Goal: Information Seeking & Learning: Learn about a topic

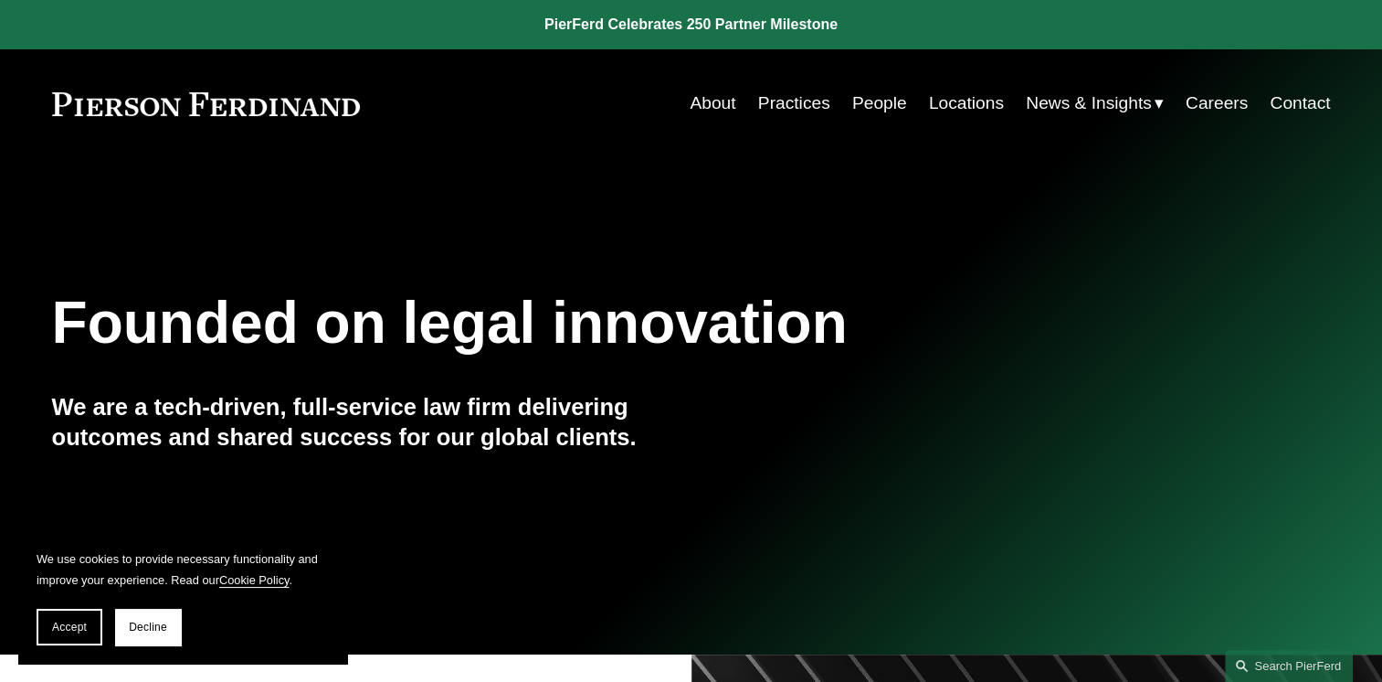
click at [882, 103] on link "People" at bounding box center [879, 103] width 55 height 35
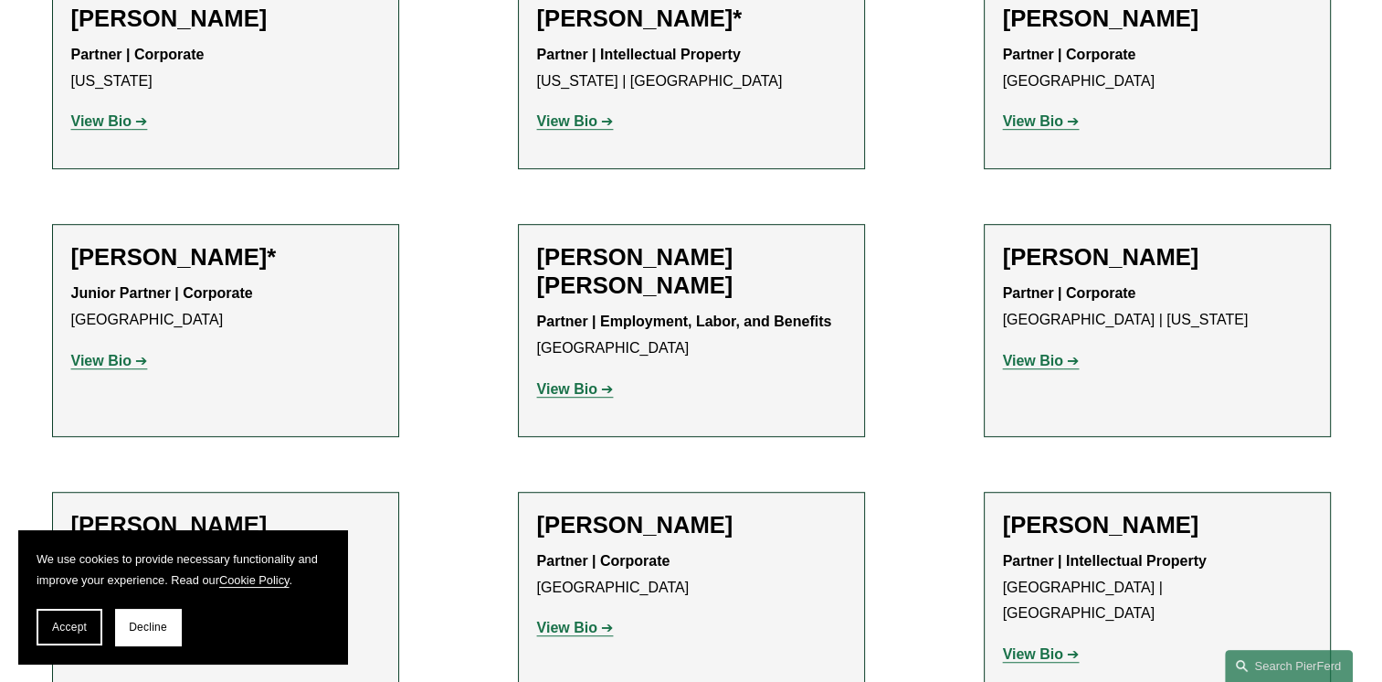
scroll to position [1078, 0]
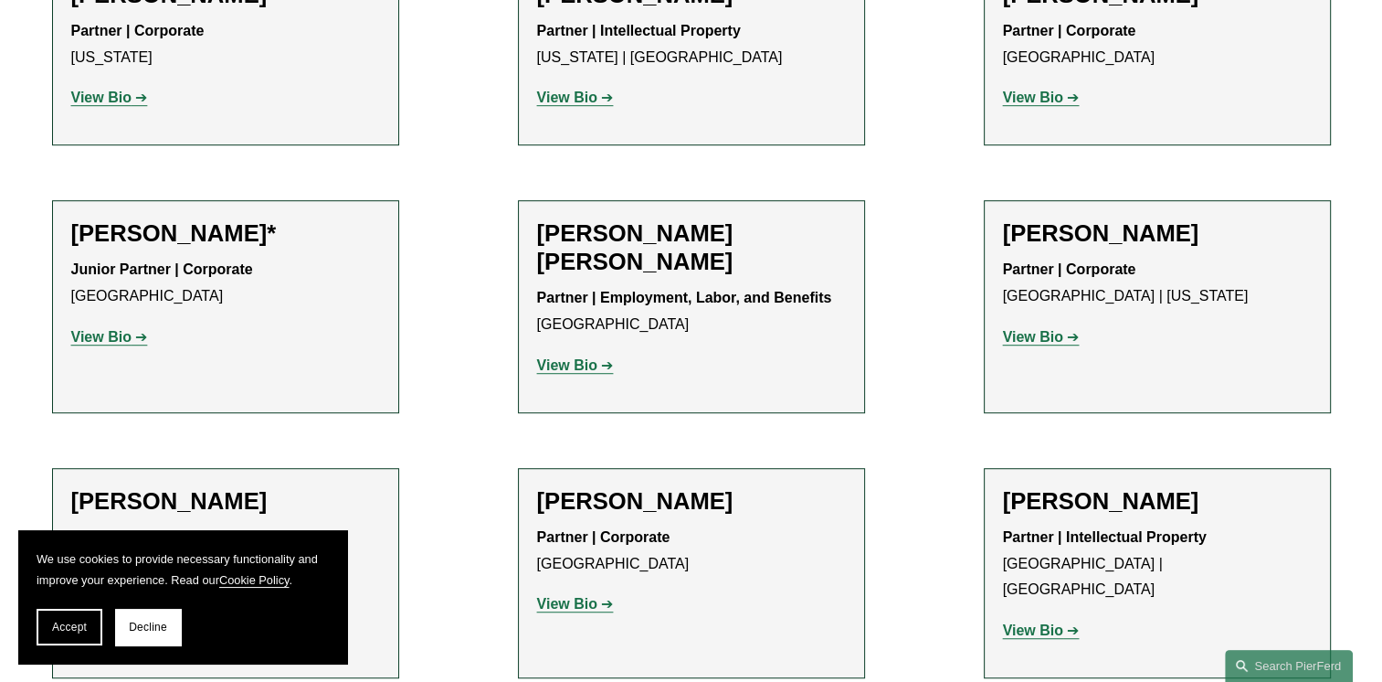
click at [575, 603] on strong "View Bio" at bounding box center [567, 604] width 60 height 16
click at [1023, 329] on strong "View Bio" at bounding box center [1033, 337] width 60 height 16
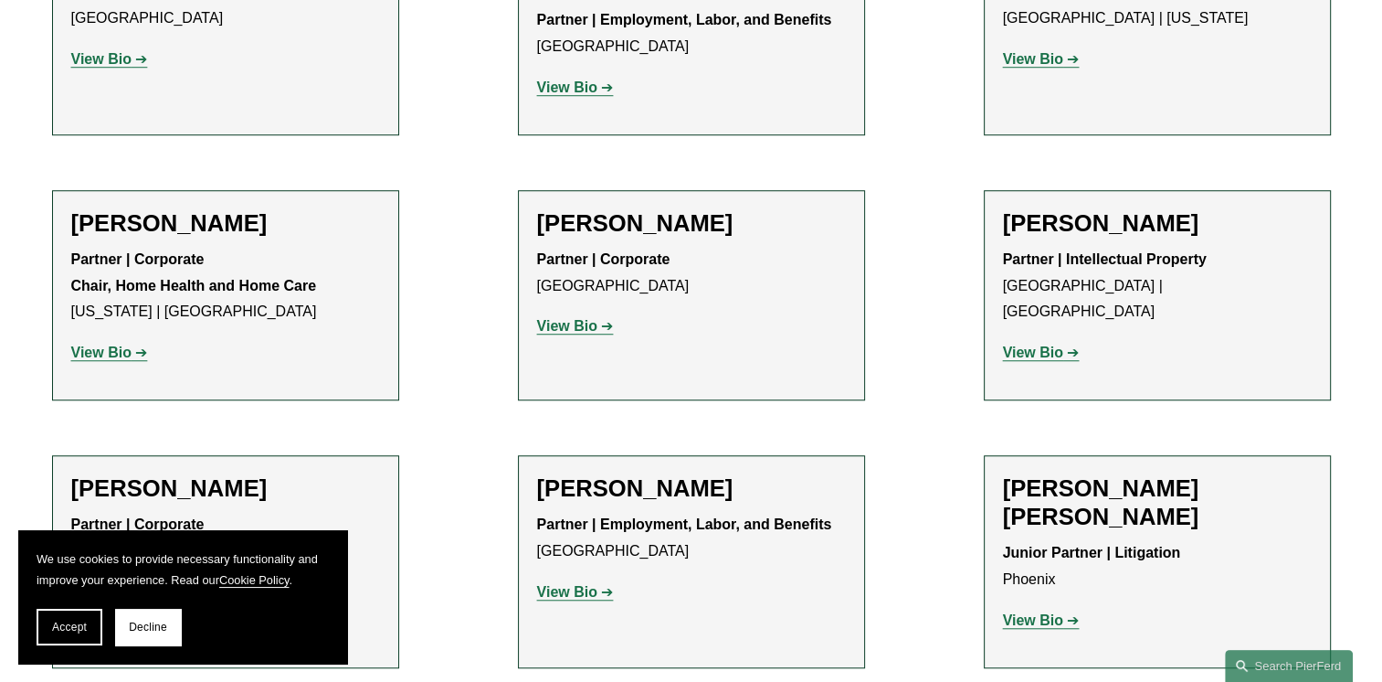
scroll to position [1362, 0]
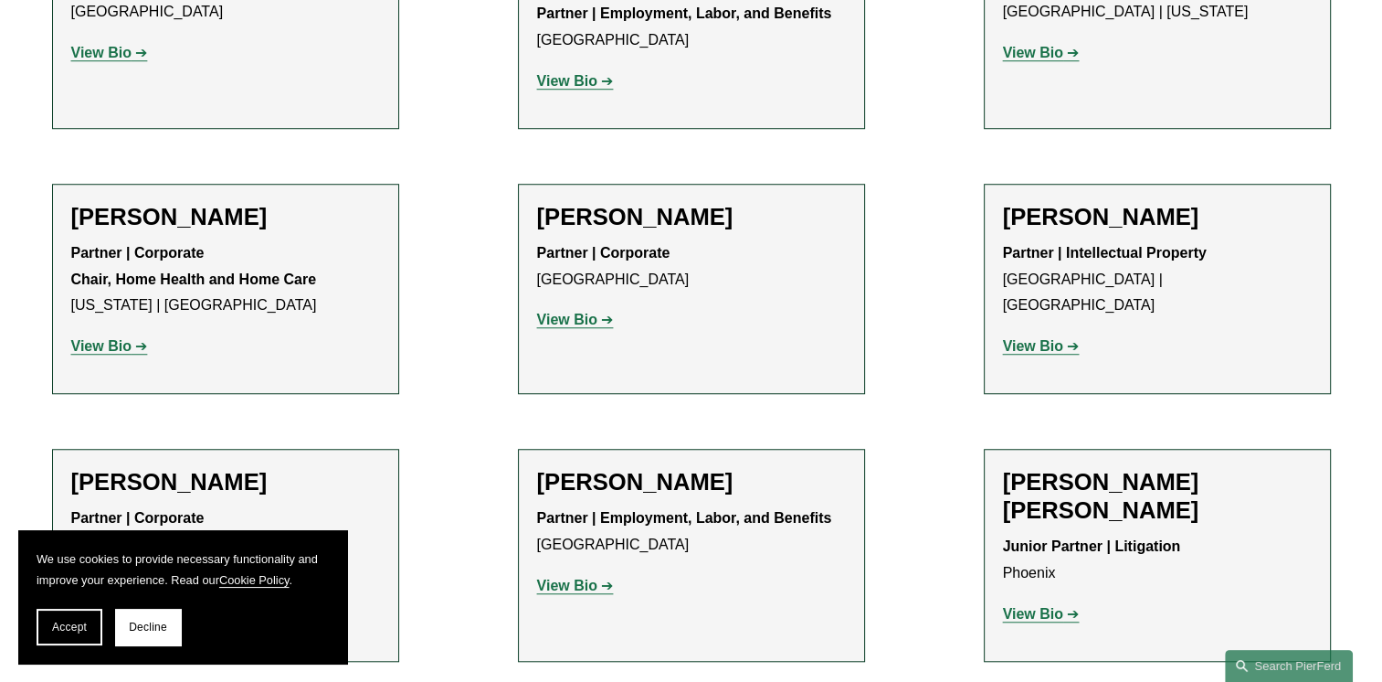
click at [605, 584] on link "View Bio" at bounding box center [575, 585] width 77 height 16
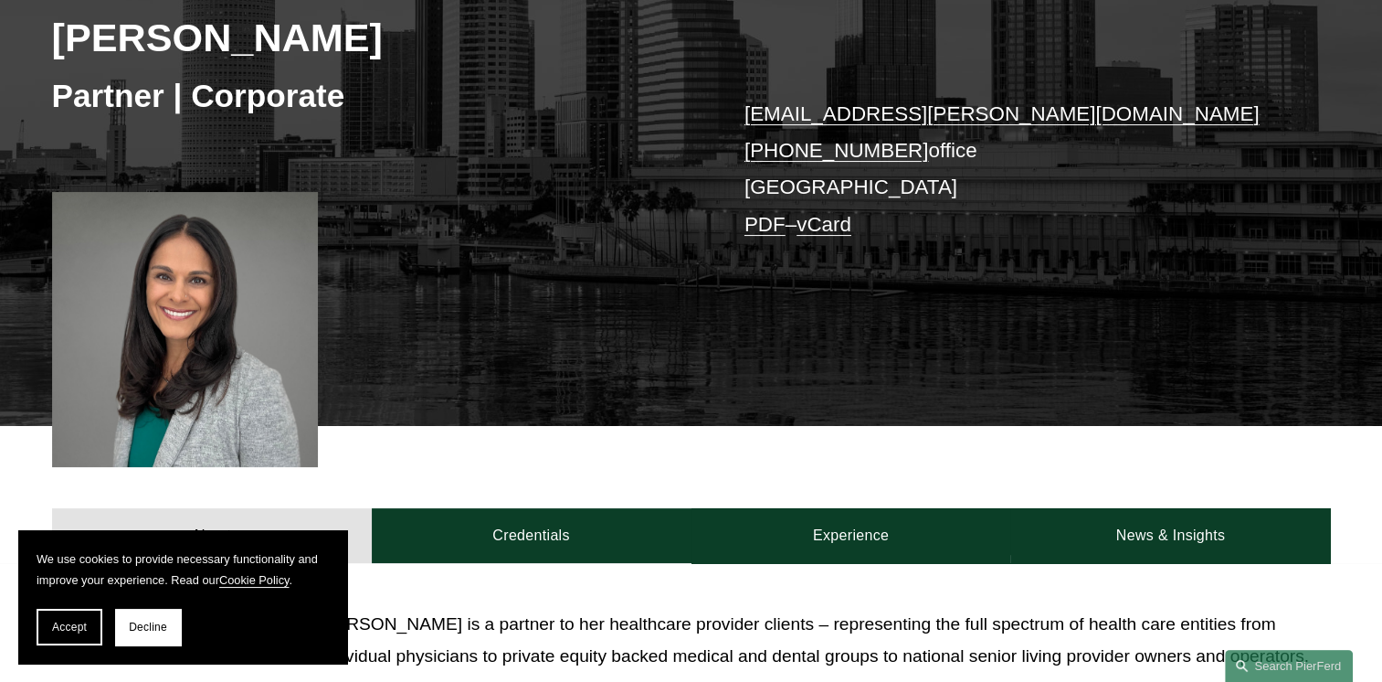
scroll to position [341, 0]
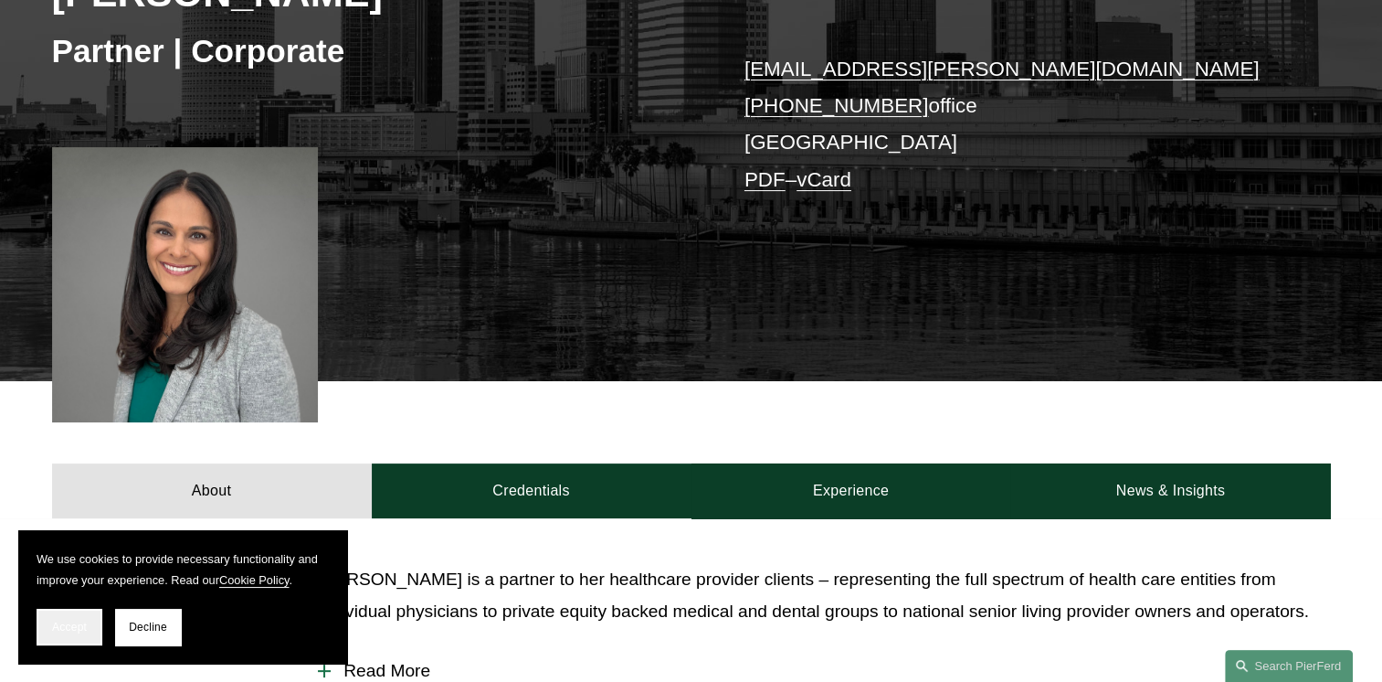
click at [82, 634] on button "Accept" at bounding box center [70, 626] width 66 height 37
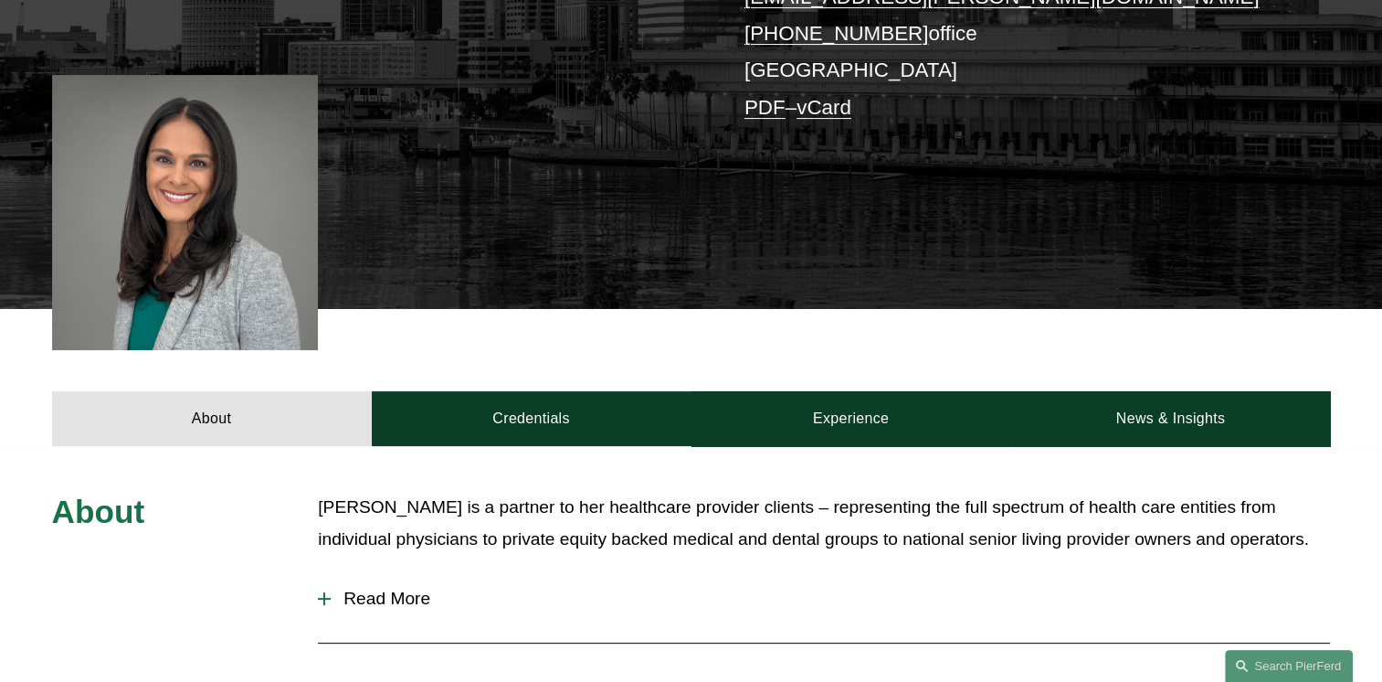
scroll to position [533, 0]
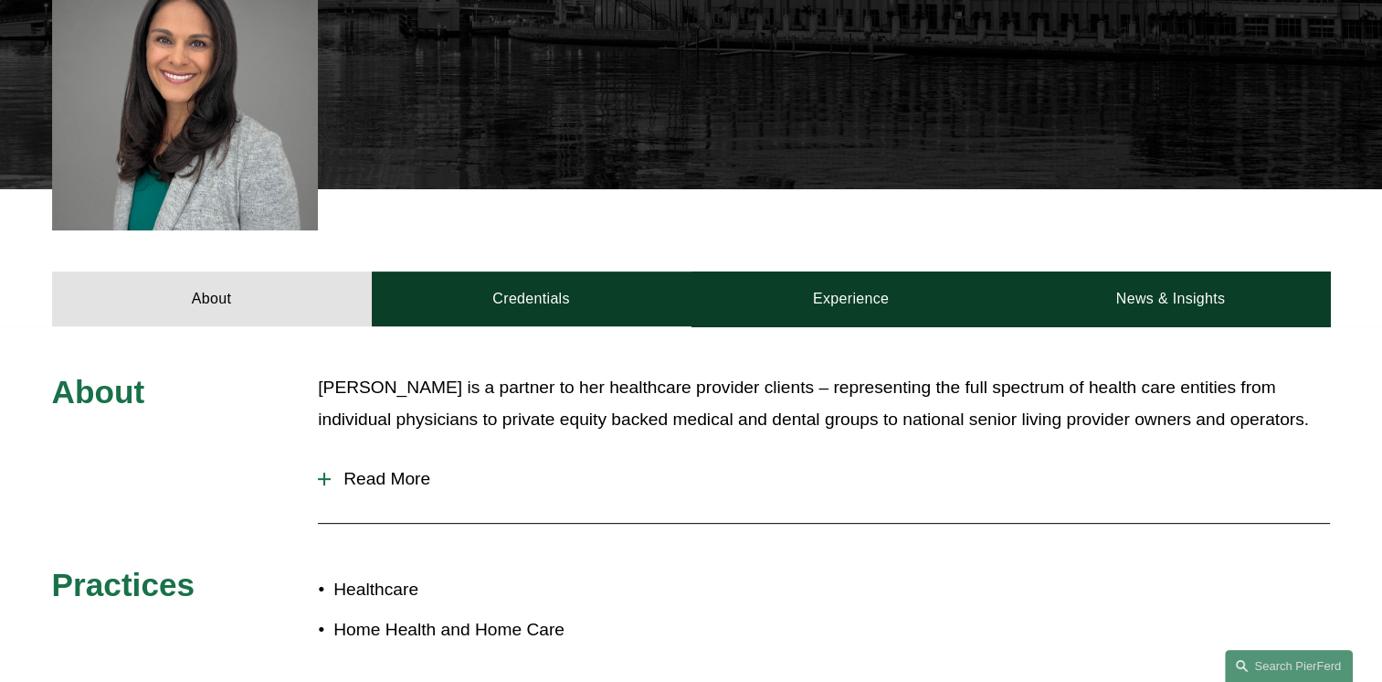
click at [330, 476] on div at bounding box center [324, 478] width 13 height 13
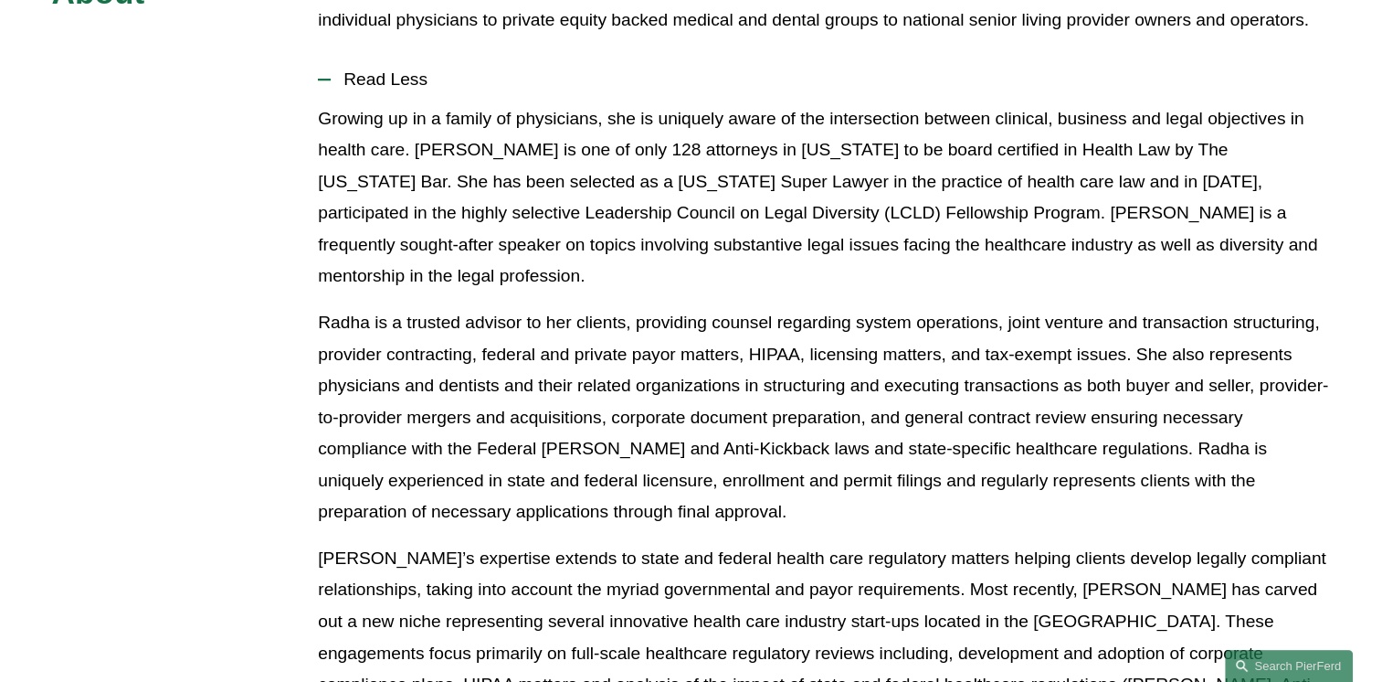
scroll to position [931, 0]
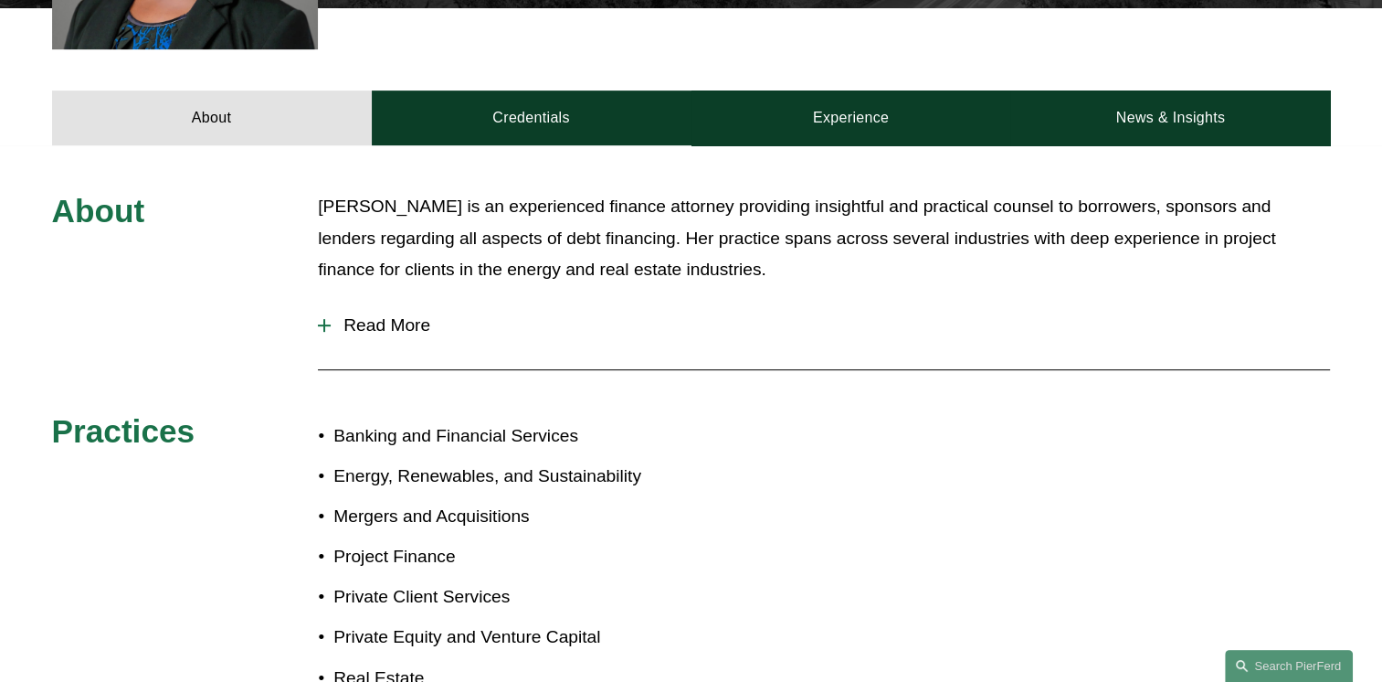
scroll to position [888, 0]
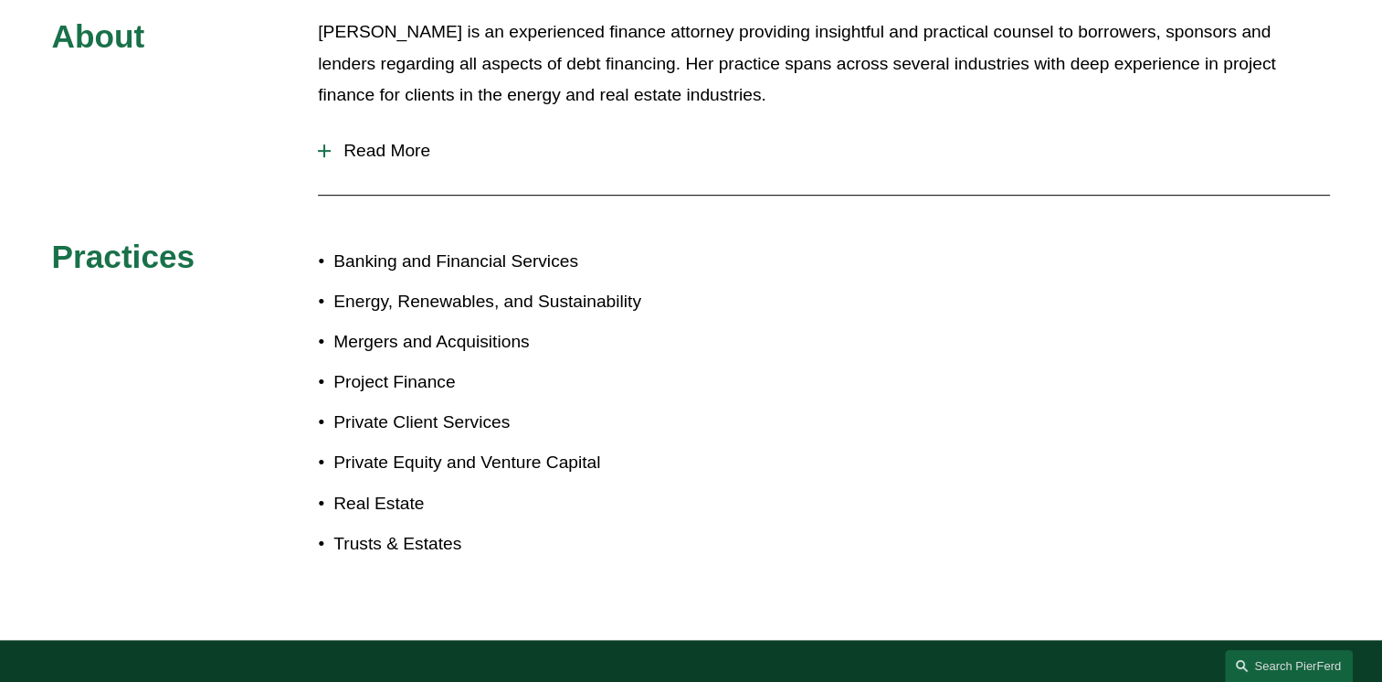
click at [328, 146] on div at bounding box center [324, 150] width 13 height 13
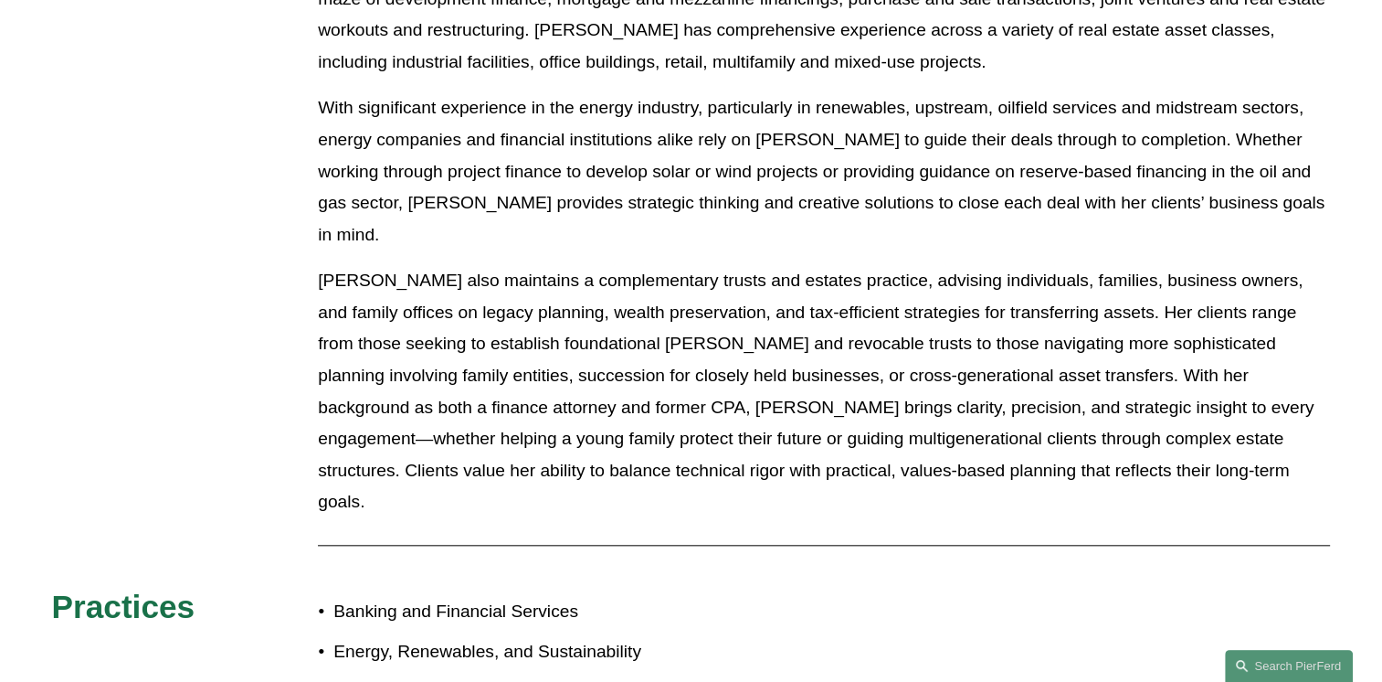
scroll to position [1748, 0]
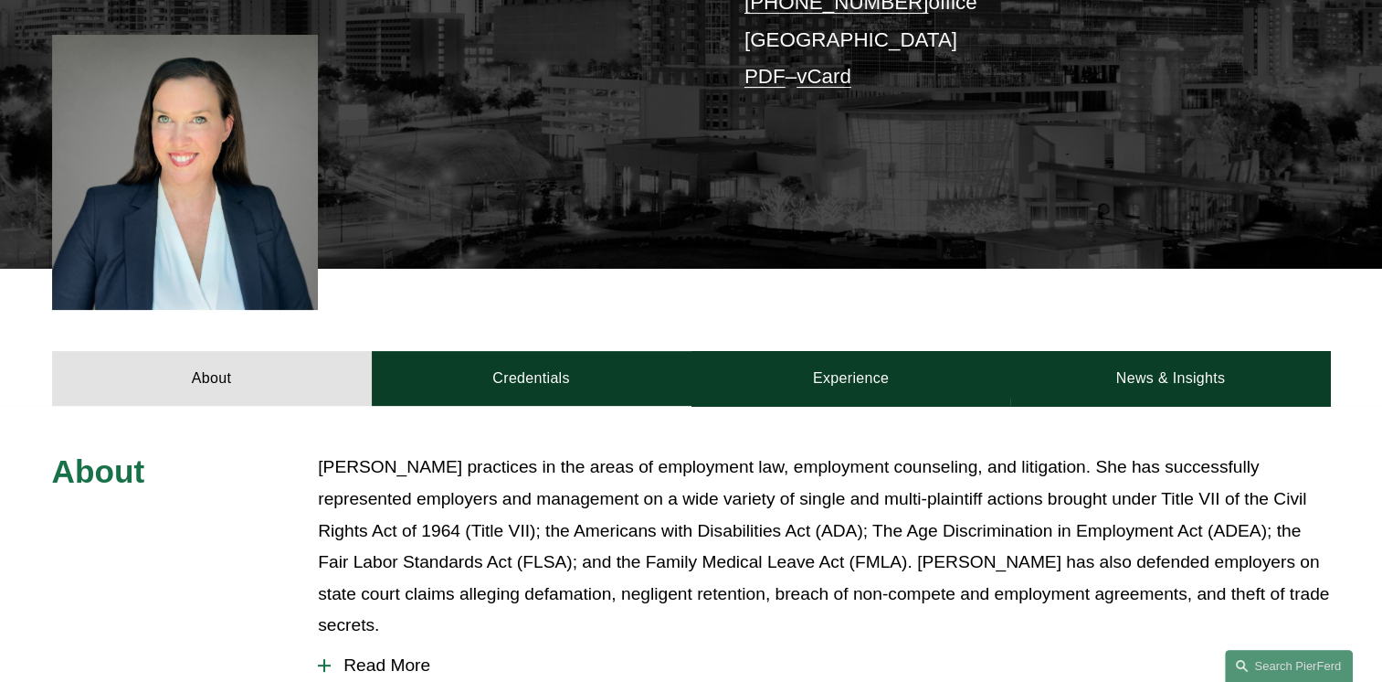
scroll to position [482, 0]
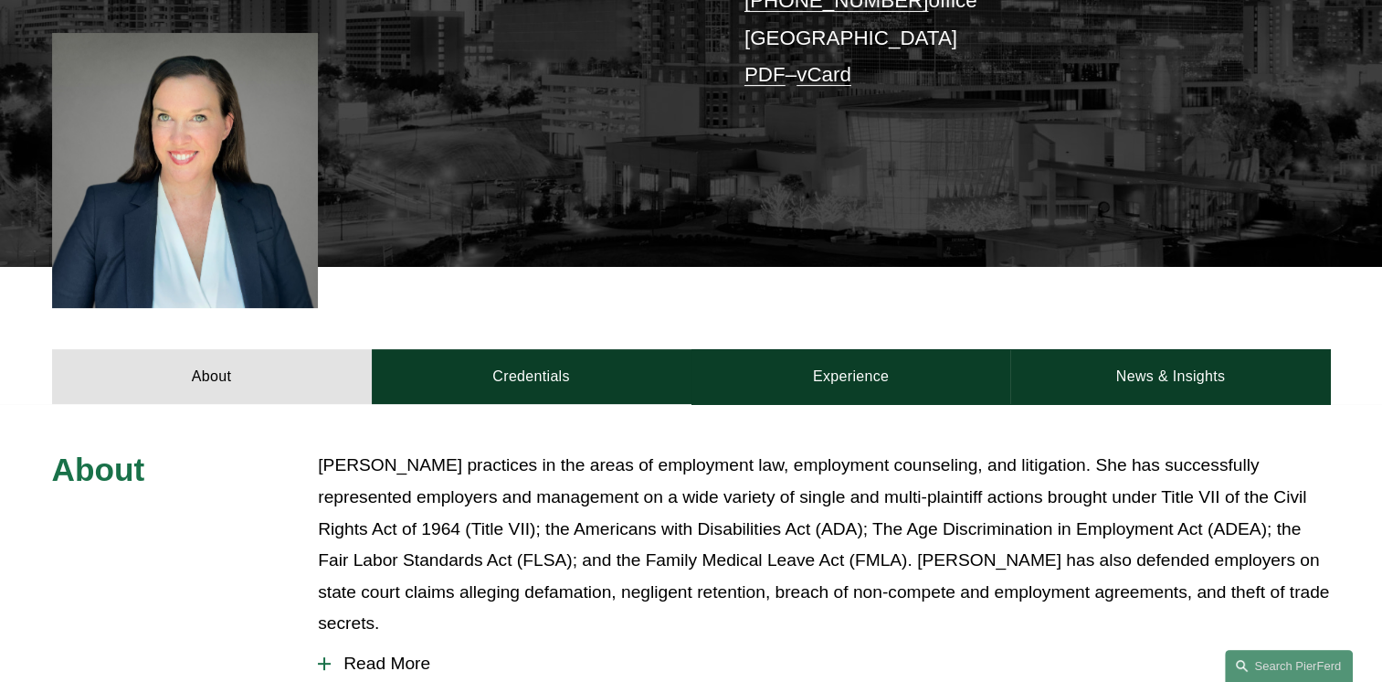
click at [333, 653] on span "Read More" at bounding box center [830, 663] width 999 height 20
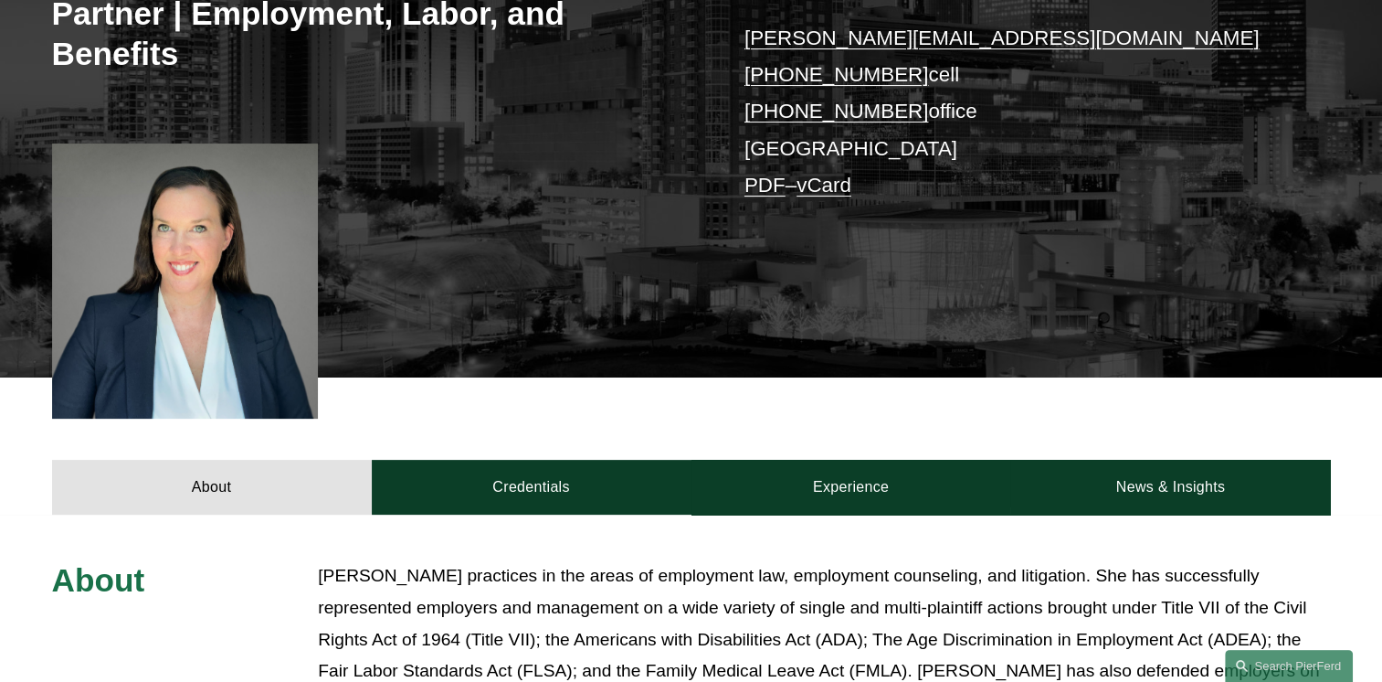
scroll to position [360, 0]
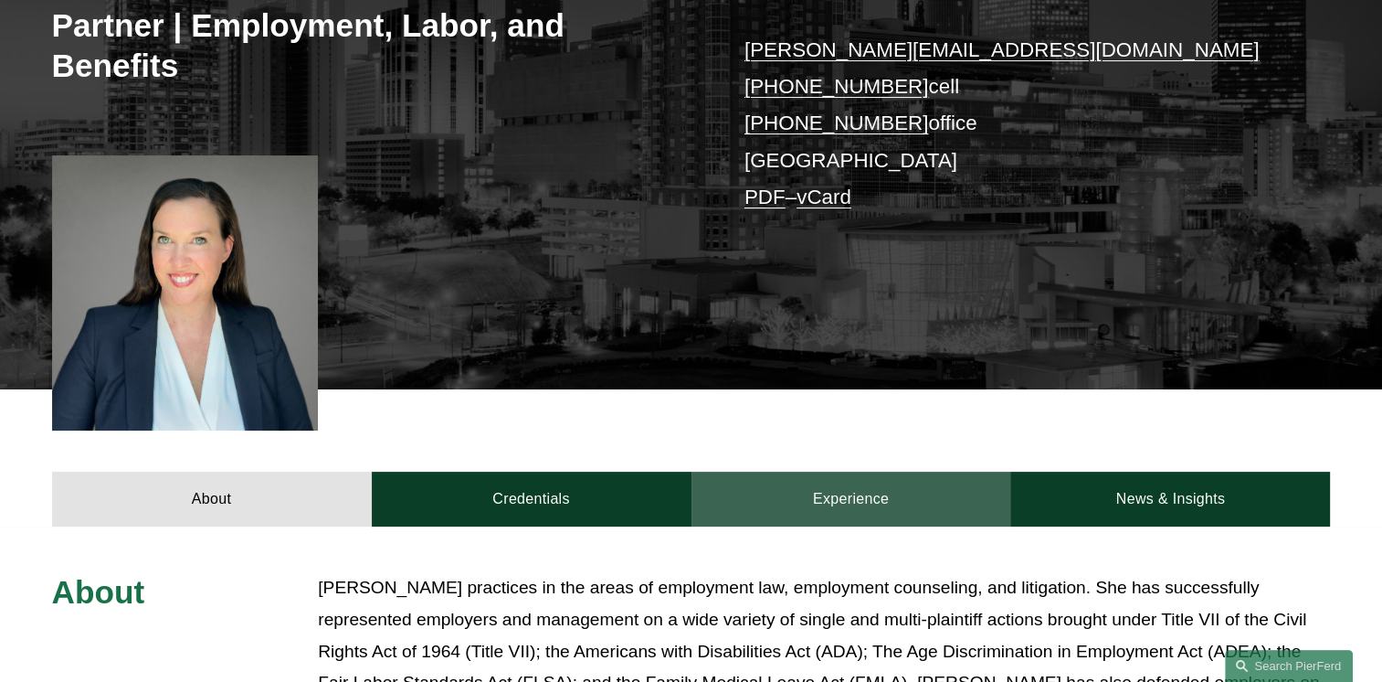
click at [788, 495] on link "Experience" at bounding box center [852, 498] width 320 height 55
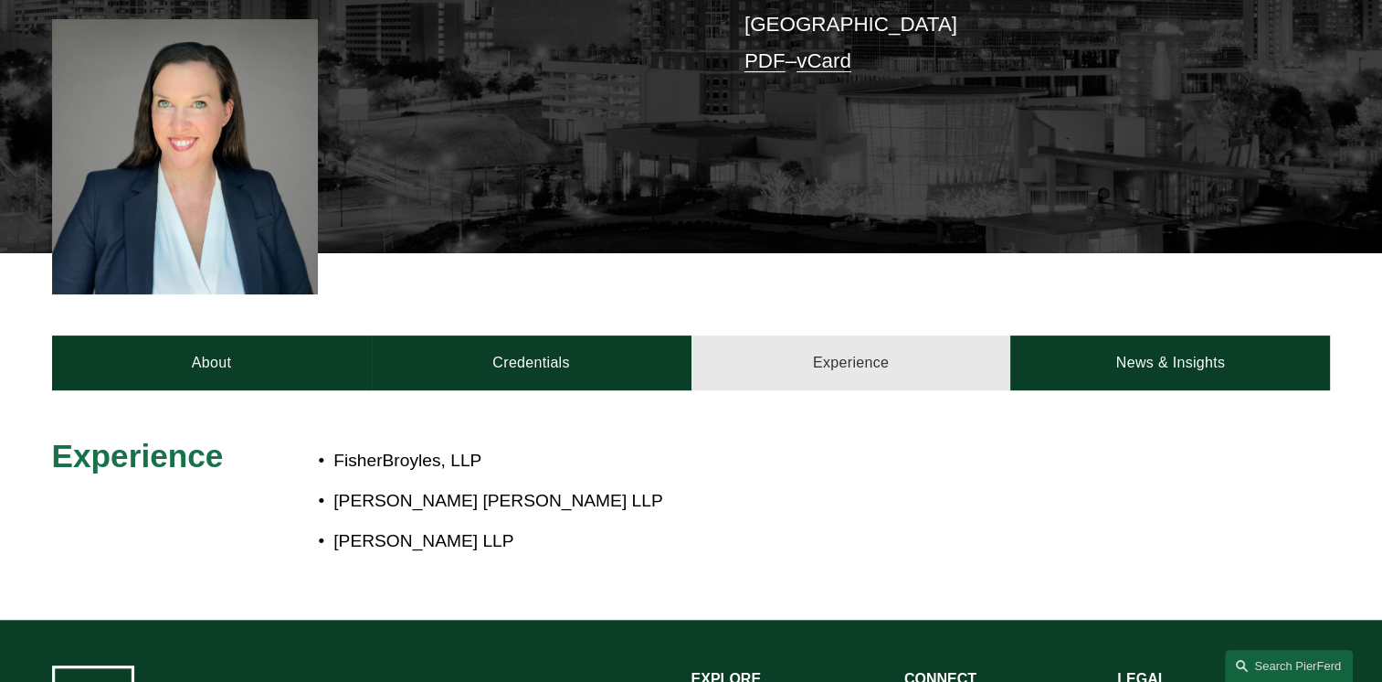
scroll to position [502, 0]
